Goal: Find specific page/section: Find specific page/section

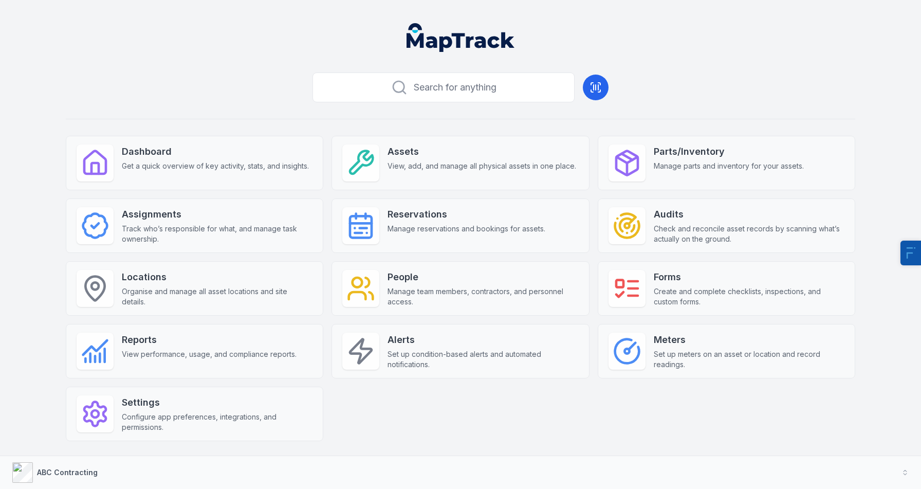
click at [87, 482] on div "ABC Contracting" at bounding box center [54, 472] width 85 height 21
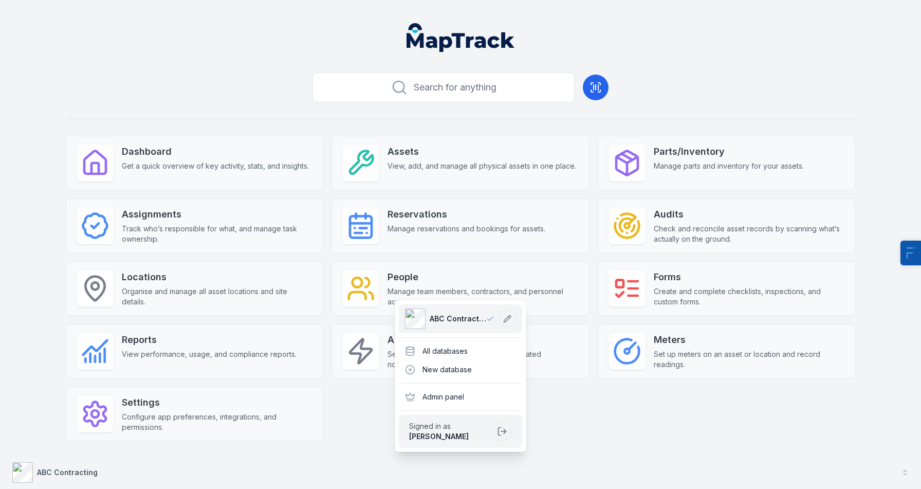
click at [104, 470] on button "ABC Contracting" at bounding box center [460, 472] width 921 height 33
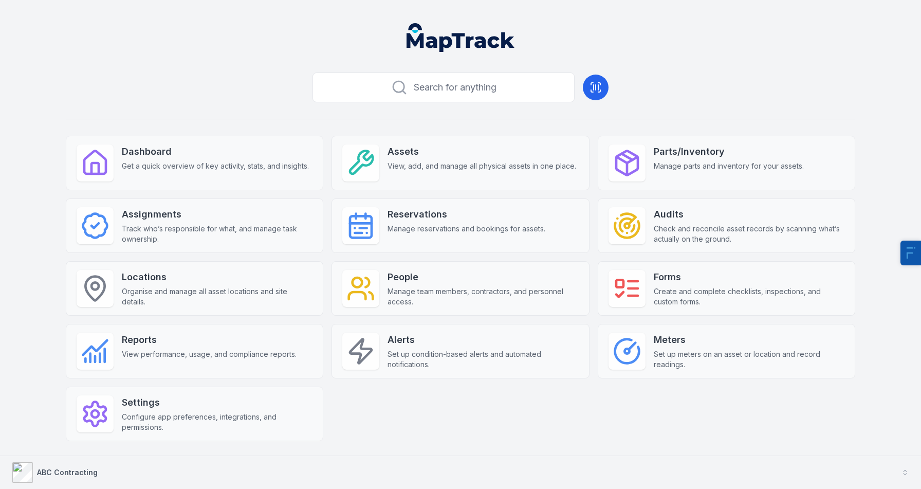
click at [83, 482] on div "ABC Contracting" at bounding box center [54, 472] width 85 height 21
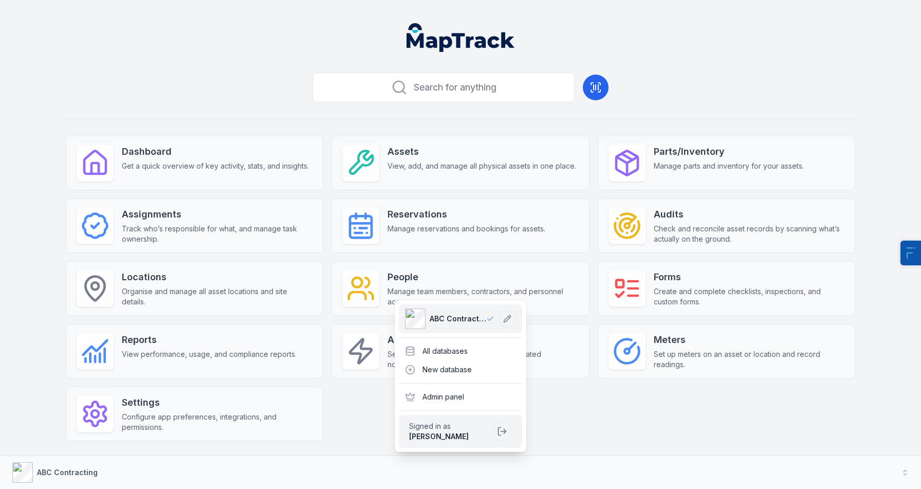
click at [259, 96] on div "Search for anything Dashboard Get a quick overview of key activity, stats, and …" at bounding box center [460, 270] width 789 height 405
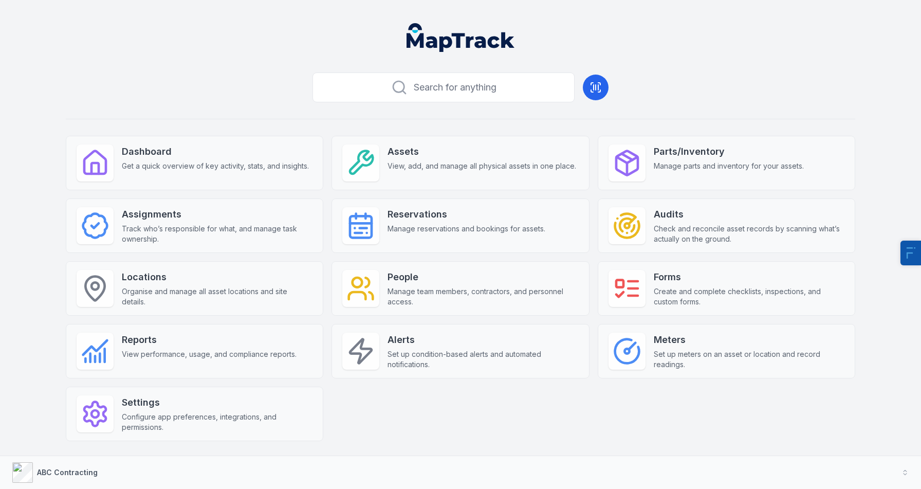
click at [667, 51] on header at bounding box center [460, 41] width 896 height 53
click at [840, 16] on header at bounding box center [460, 41] width 896 height 53
click at [677, 342] on strong "Meters" at bounding box center [749, 340] width 191 height 14
